Goal: Check status: Check status

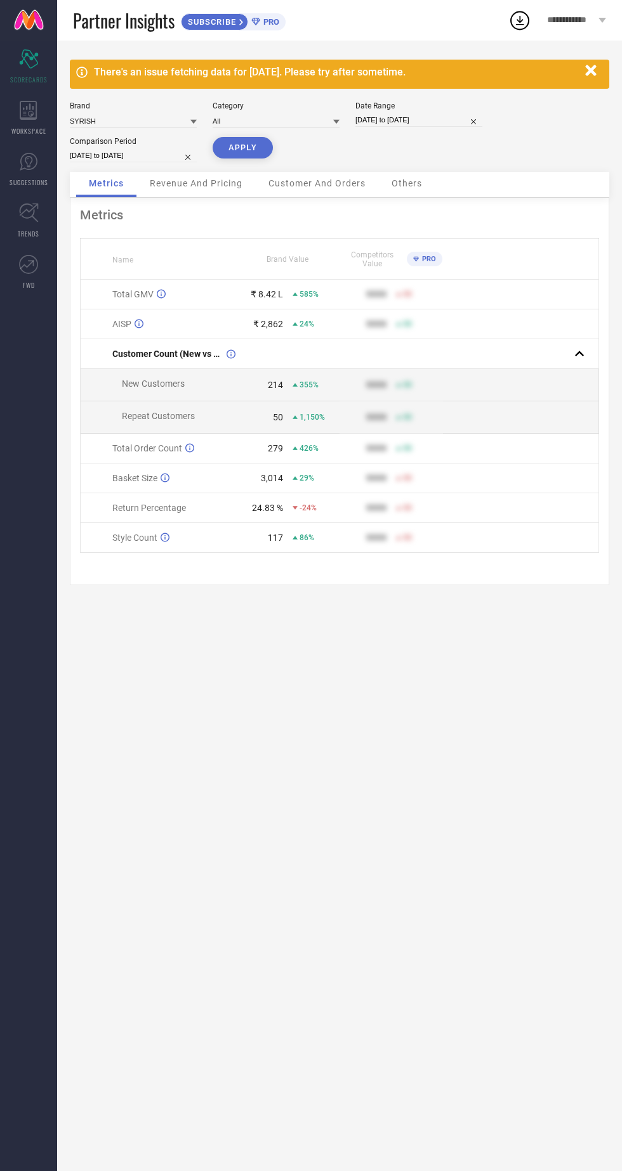
select select "6"
select select "2025"
select select "7"
select select "2025"
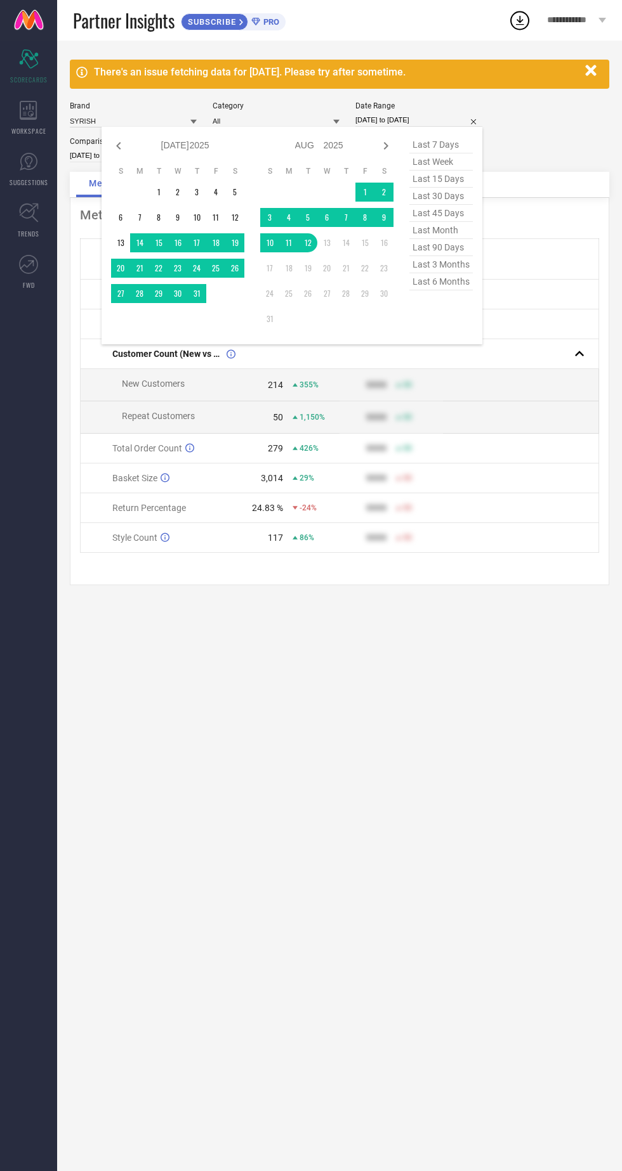
click at [346, 186] on td at bounding box center [345, 192] width 19 height 19
click at [353, 186] on td at bounding box center [345, 192] width 19 height 19
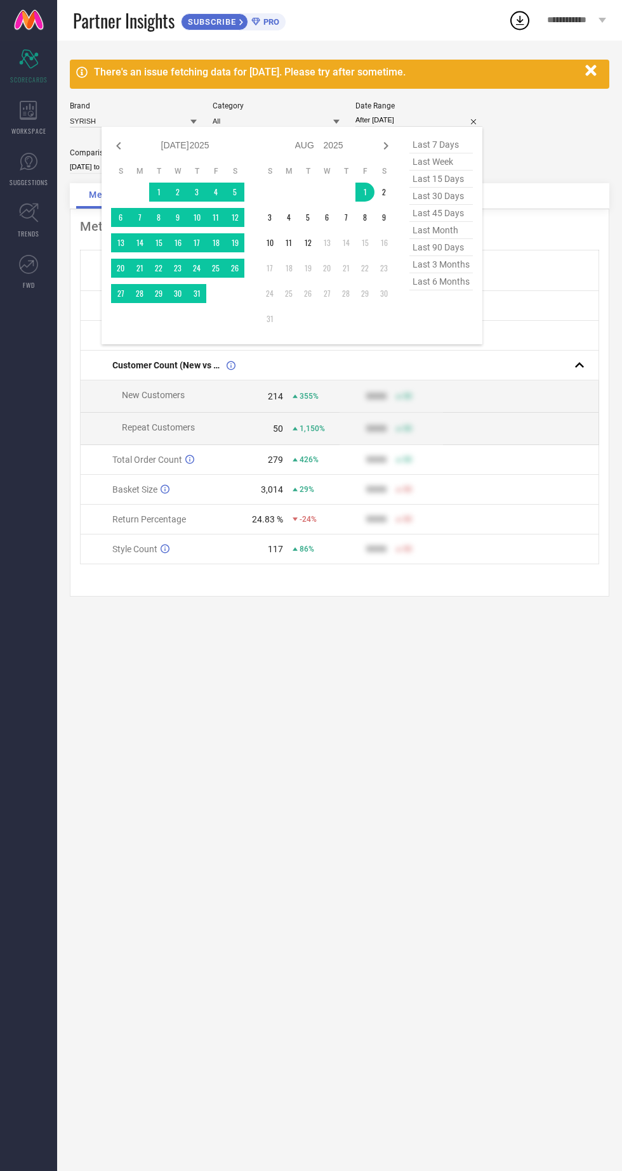
type input "[DATE] to [DATE]"
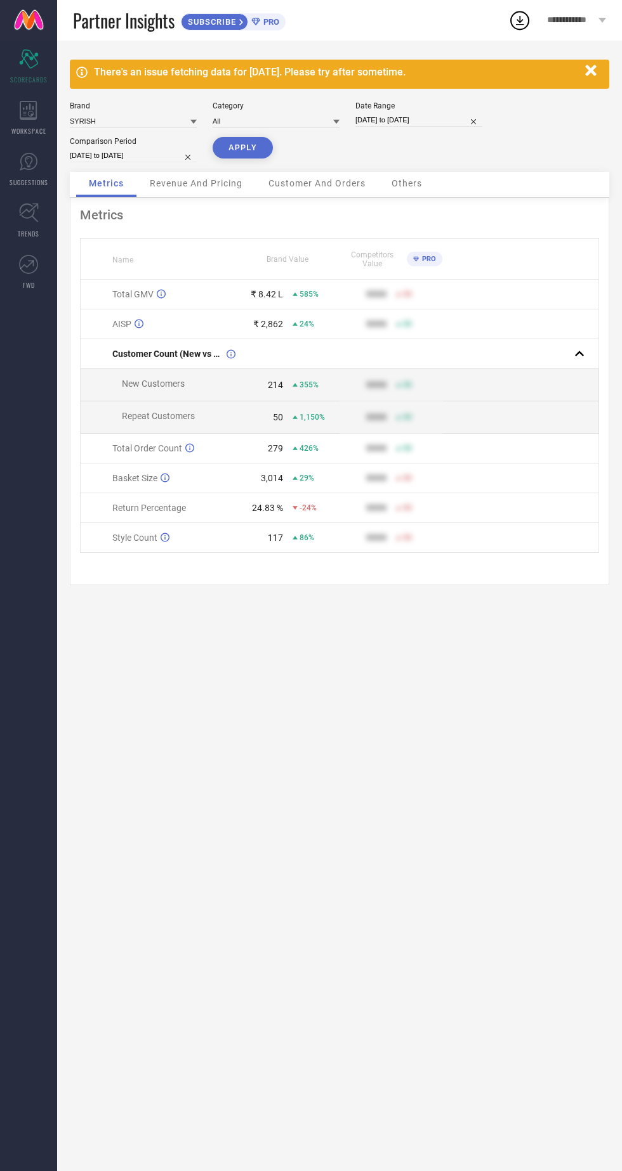
select select "6"
select select "2024"
select select "7"
select select "2024"
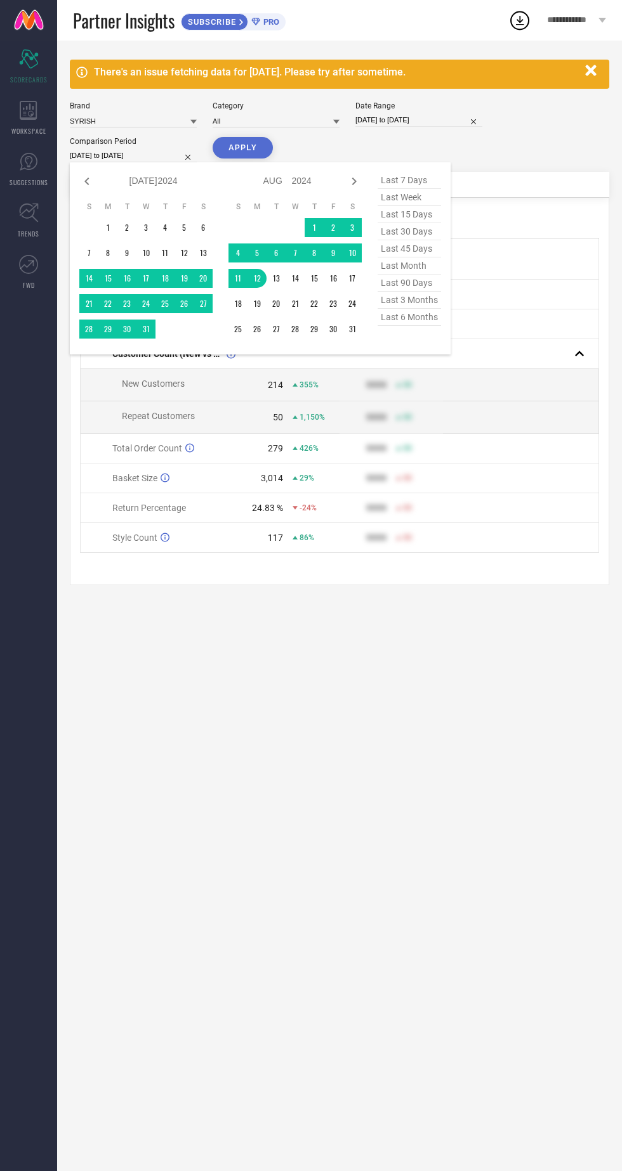
click at [163, 181] on select "2014 2015 2016 2017 2018 2019 2020 2021 2022 2023 2024 2025 2026 2027 2028 2029…" at bounding box center [168, 181] width 20 height 18
select select "6"
select select "2025"
select select "7"
select select "2025"
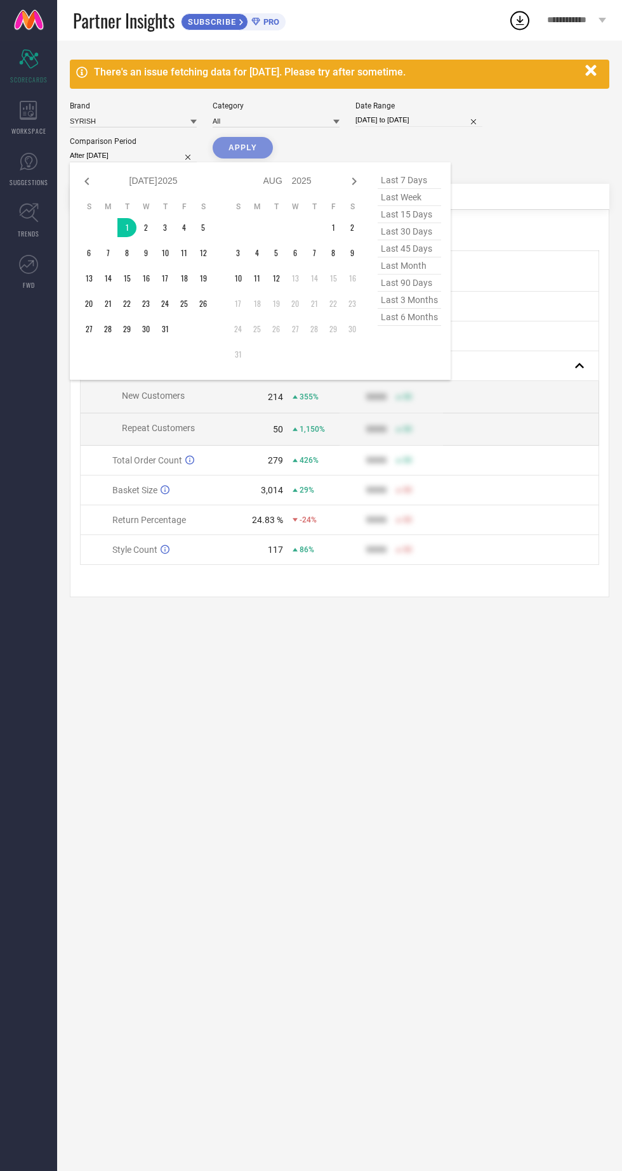
click at [79, 275] on div "Jan Feb Mar Apr May Jun [DATE] Aug Sep Oct Nov [DATE] 2016 2017 2018 2019 2020 …" at bounding box center [260, 271] width 381 height 218
type input "[DATE] to [DATE]"
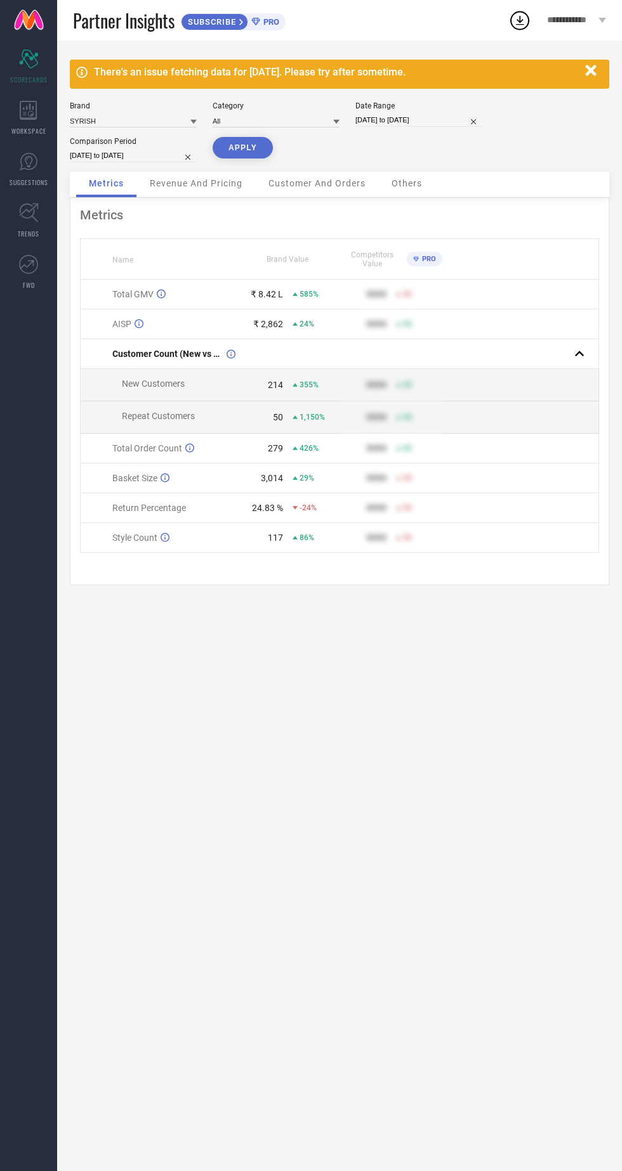
select select "7"
select select "2025"
select select "8"
select select "2025"
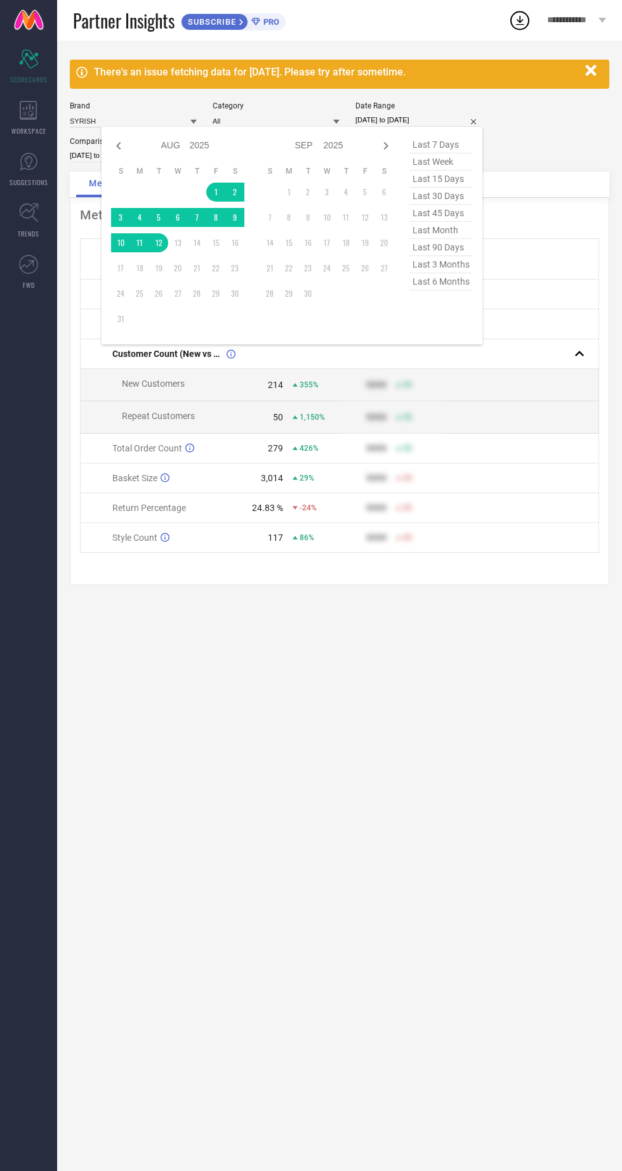
click at [105, 86] on div "There's an issue fetching data for [DATE]. Please try after sometime." at bounding box center [339, 74] width 539 height 29
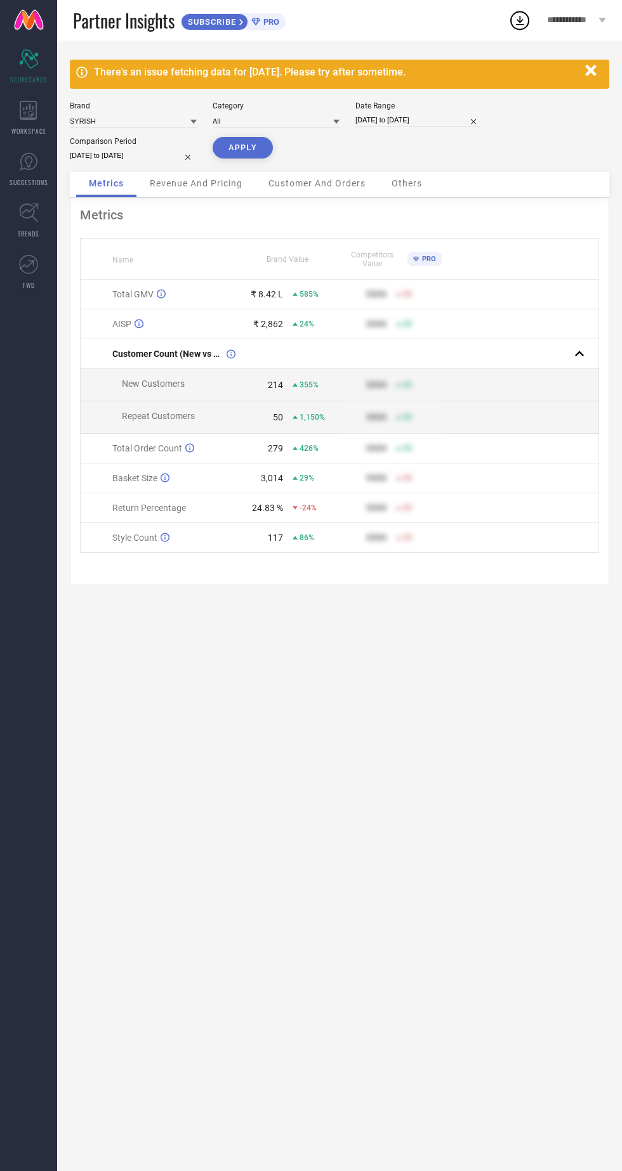
select select "6"
select select "2025"
select select "7"
select select "2025"
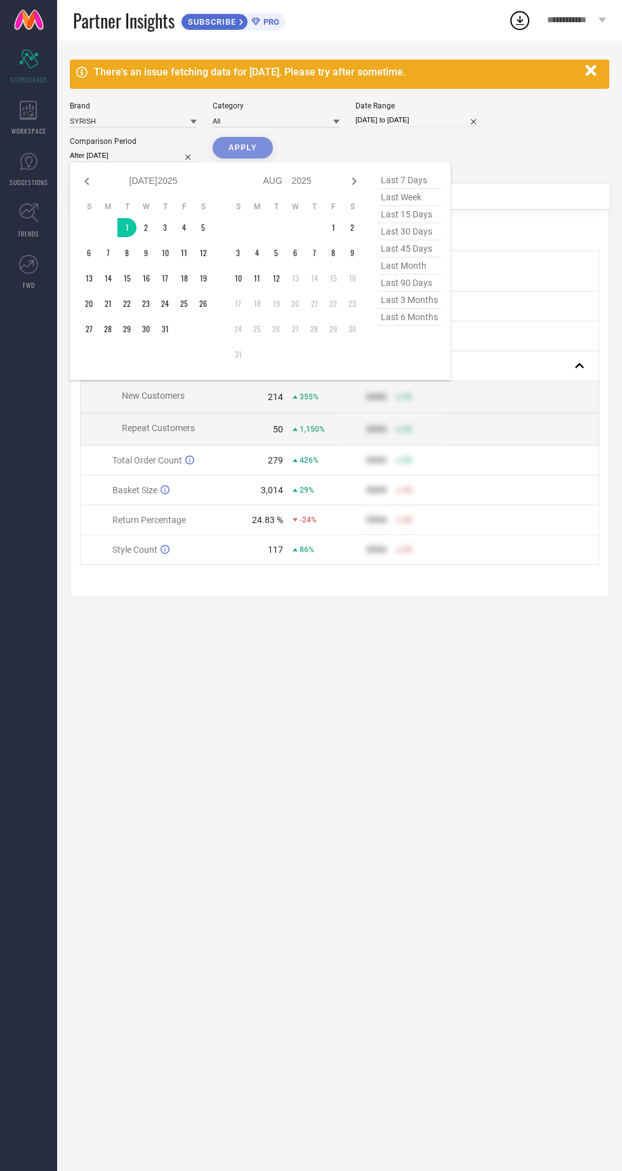
type input "[DATE] to [DATE]"
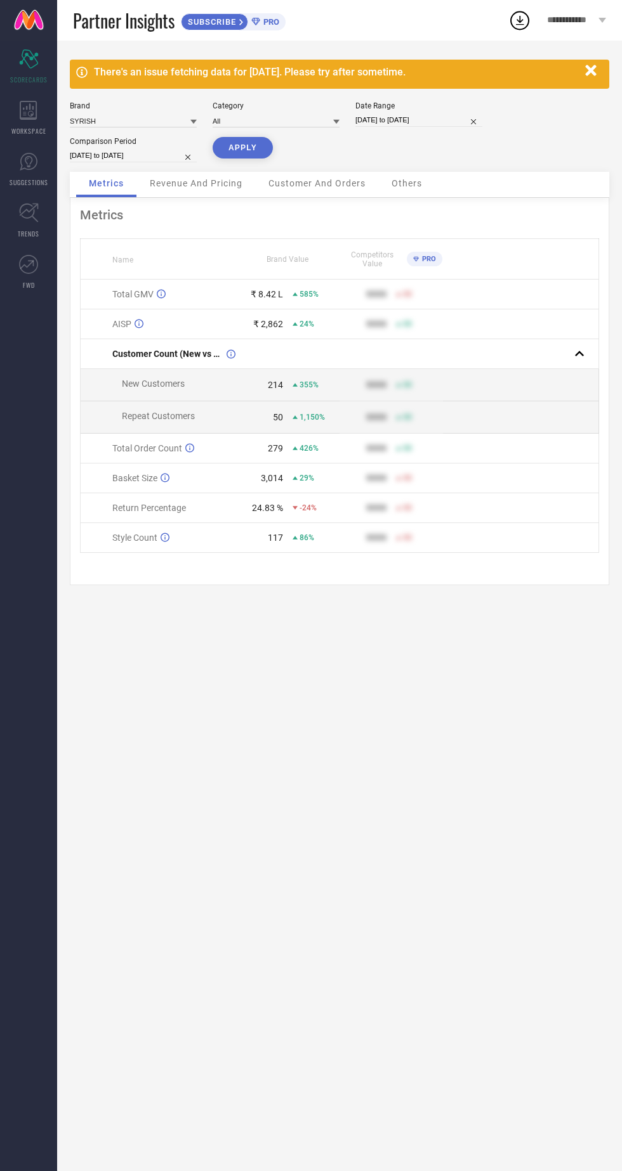
click at [237, 146] on button "APPLY" at bounding box center [242, 148] width 60 height 22
select select "7"
select select "2025"
select select "8"
select select "2025"
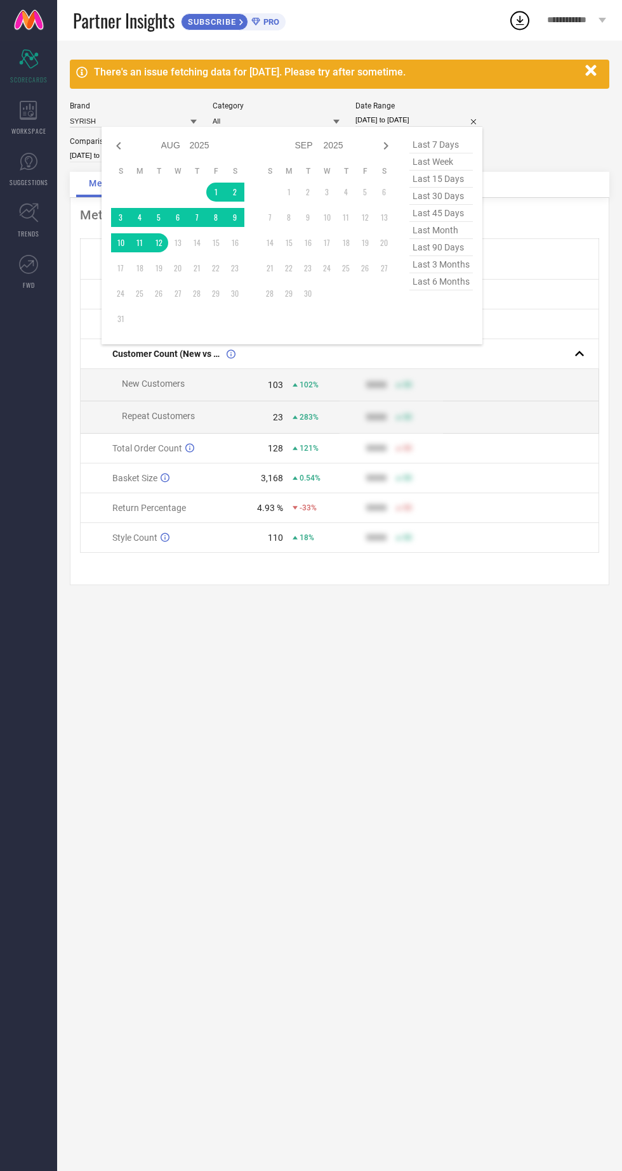
click at [112, 146] on icon at bounding box center [118, 145] width 15 height 15
select select "6"
select select "2025"
select select "7"
select select "2025"
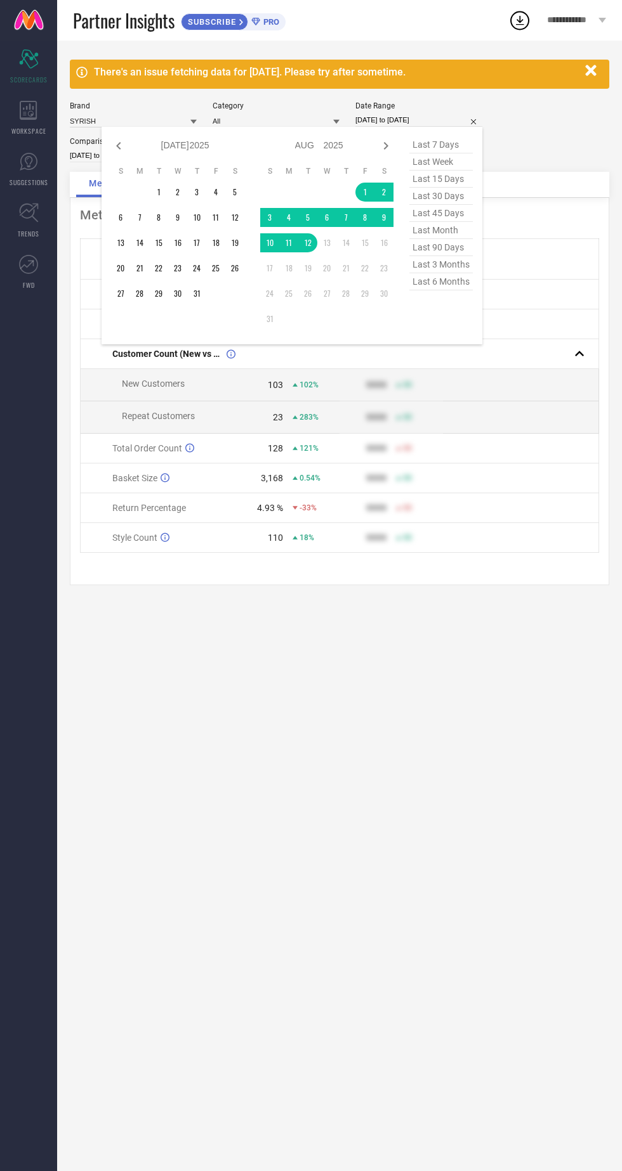
click at [147, 195] on td at bounding box center [139, 192] width 19 height 19
click at [148, 192] on td at bounding box center [139, 192] width 19 height 19
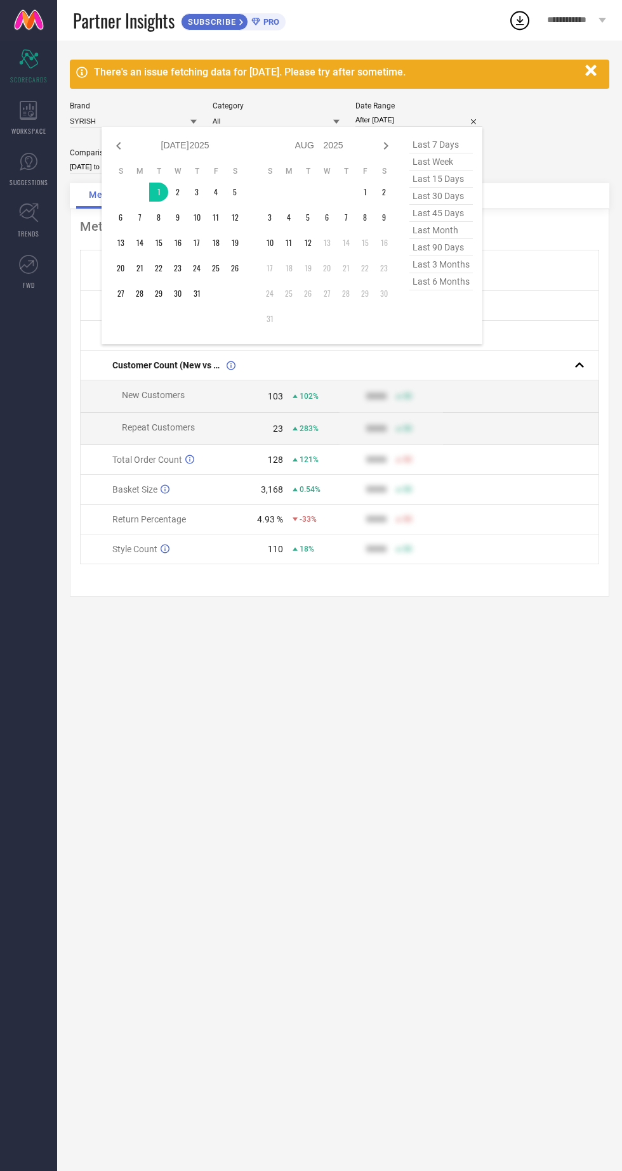
type input "[DATE] to [DATE]"
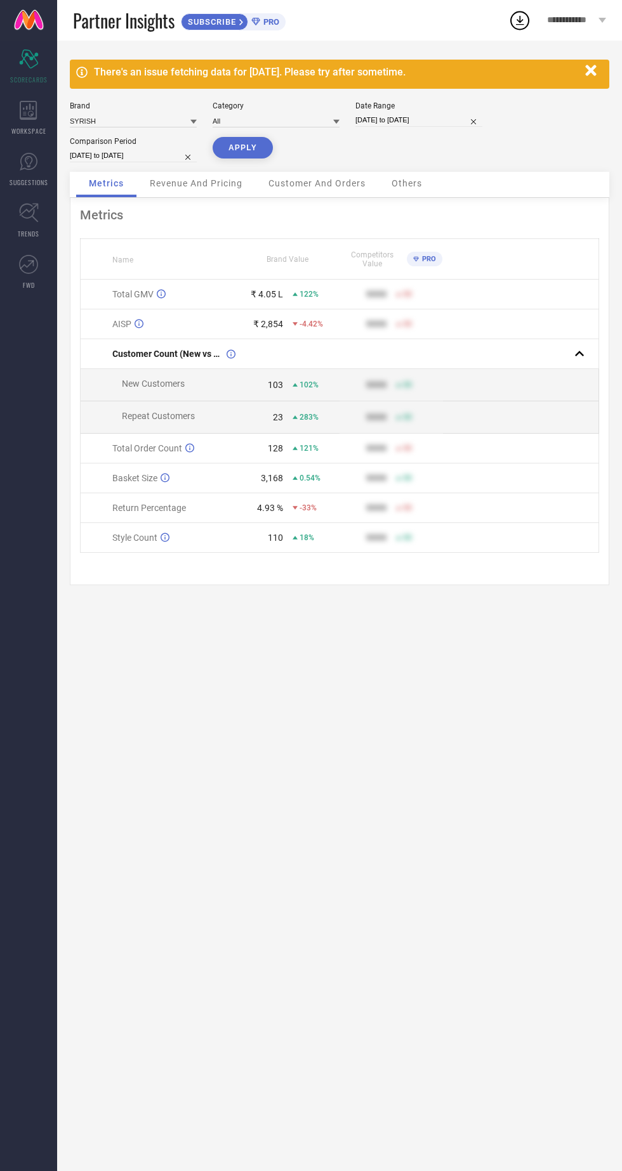
click at [235, 148] on button "APPLY" at bounding box center [242, 148] width 60 height 22
